Goal: Find contact information: Find contact information

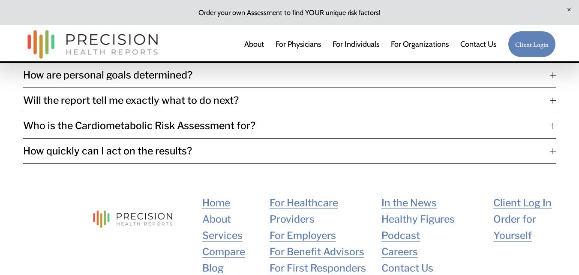
scroll to position [2056, 0]
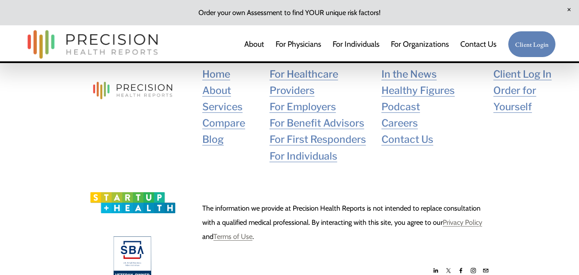
click at [218, 131] on link "Blog" at bounding box center [212, 139] width 21 height 16
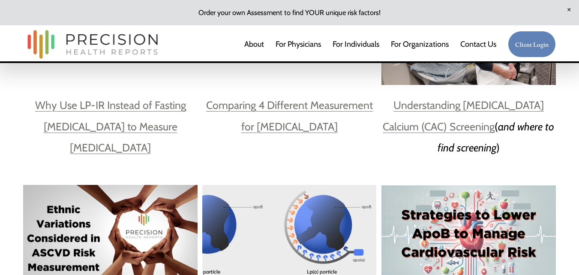
scroll to position [986, 0]
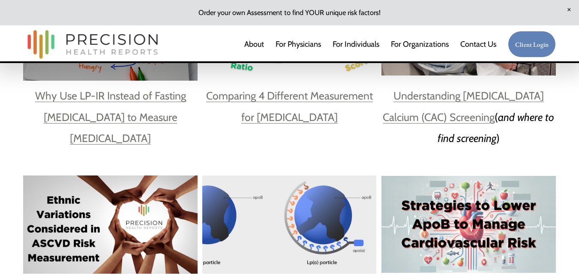
click at [132, 81] on div at bounding box center [110, 26] width 174 height 108
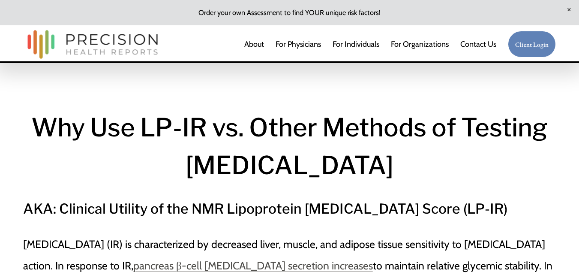
click at [478, 41] on link "Contact Us" at bounding box center [478, 44] width 36 height 17
click at [478, 45] on link "Contact Us" at bounding box center [478, 44] width 36 height 17
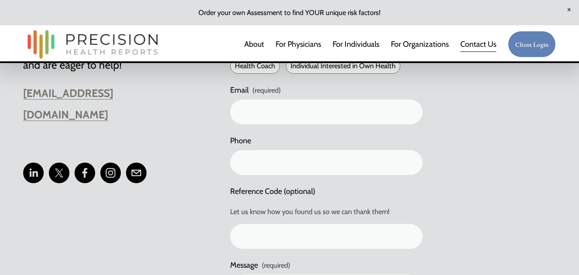
scroll to position [450, 0]
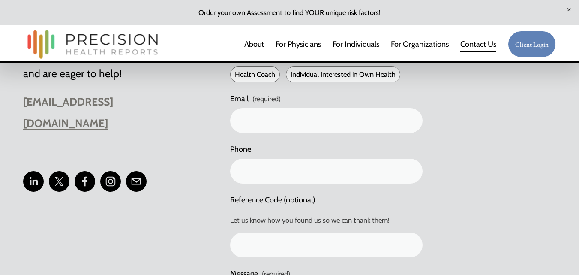
click at [78, 171] on use "Facebook" at bounding box center [85, 181] width 21 height 21
